Goal: Information Seeking & Learning: Learn about a topic

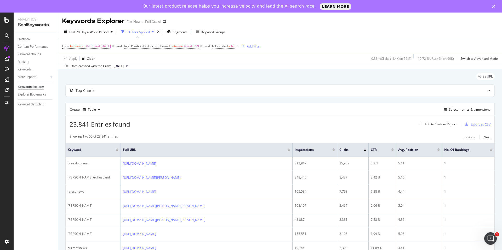
scroll to position [184, 0]
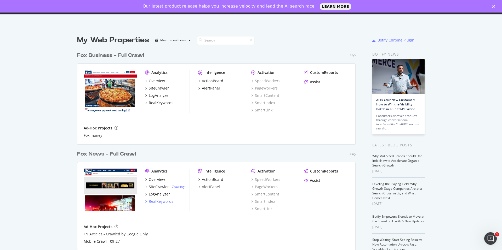
click at [155, 202] on div "RealKeywords" at bounding box center [161, 201] width 25 height 5
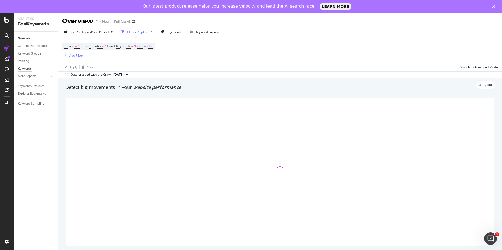
click at [26, 68] on div "Keywords" at bounding box center [25, 68] width 14 height 5
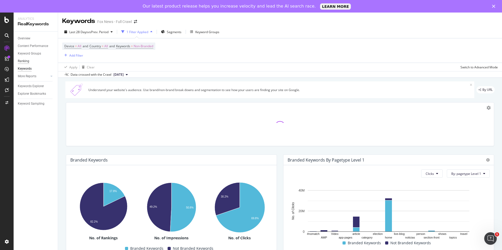
click at [26, 61] on div "Ranking" at bounding box center [24, 61] width 12 height 5
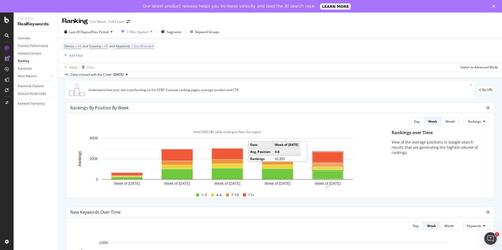
click at [316, 168] on rect "A chart." at bounding box center [328, 169] width 30 height 2
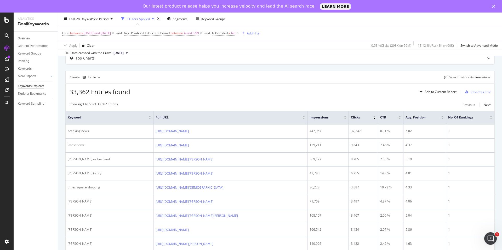
scroll to position [20, 0]
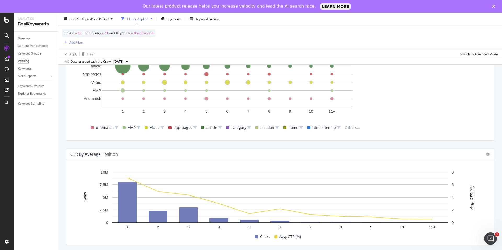
scroll to position [481, 0]
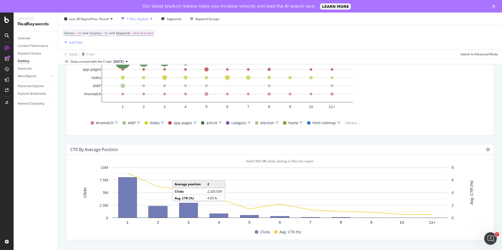
click at [155, 212] on rect "A chart." at bounding box center [158, 213] width 19 height 12
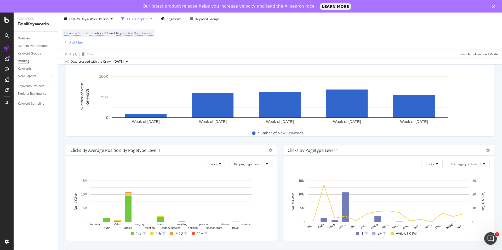
scroll to position [481, 0]
